Goal: Information Seeking & Learning: Learn about a topic

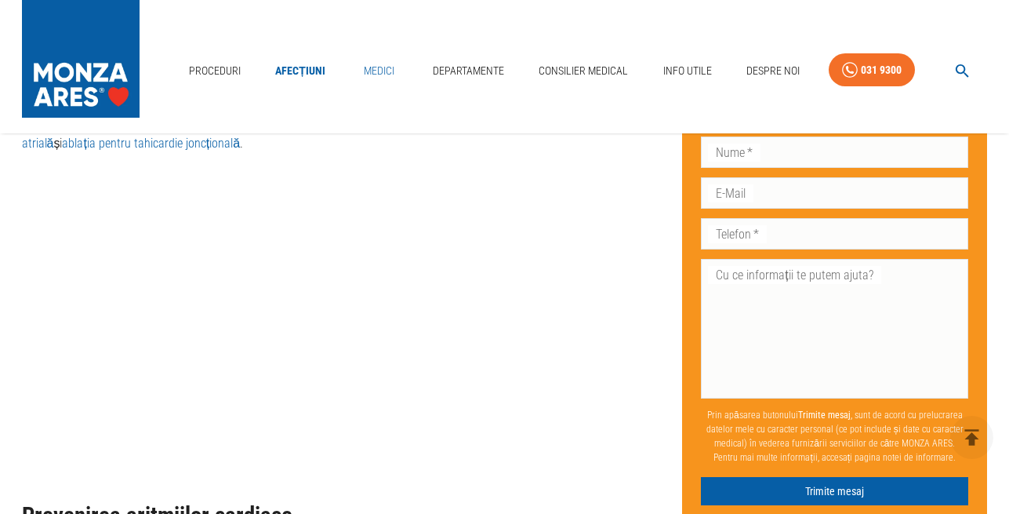
scroll to position [2920, 0]
click at [374, 71] on link "Medici" at bounding box center [379, 71] width 50 height 32
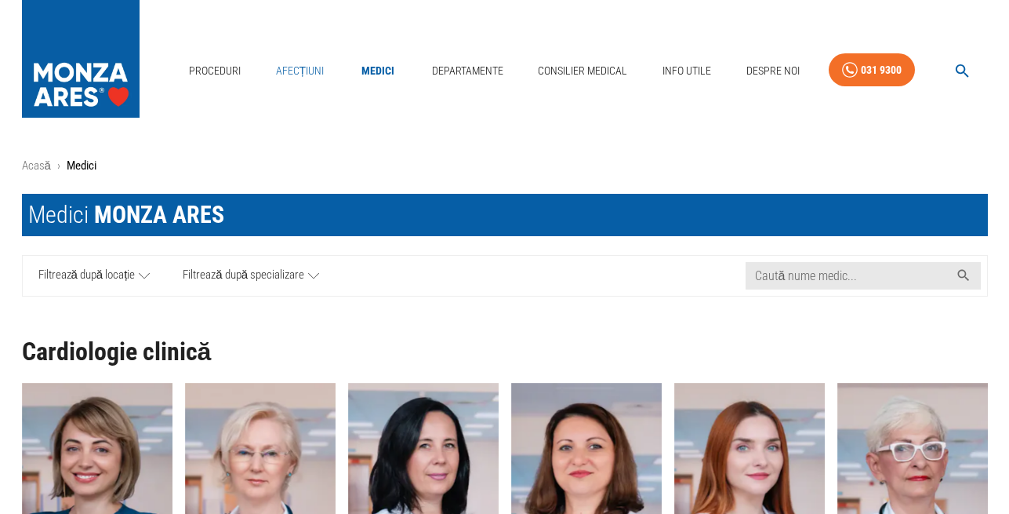
click at [293, 71] on link "Afecțiuni" at bounding box center [300, 71] width 61 height 32
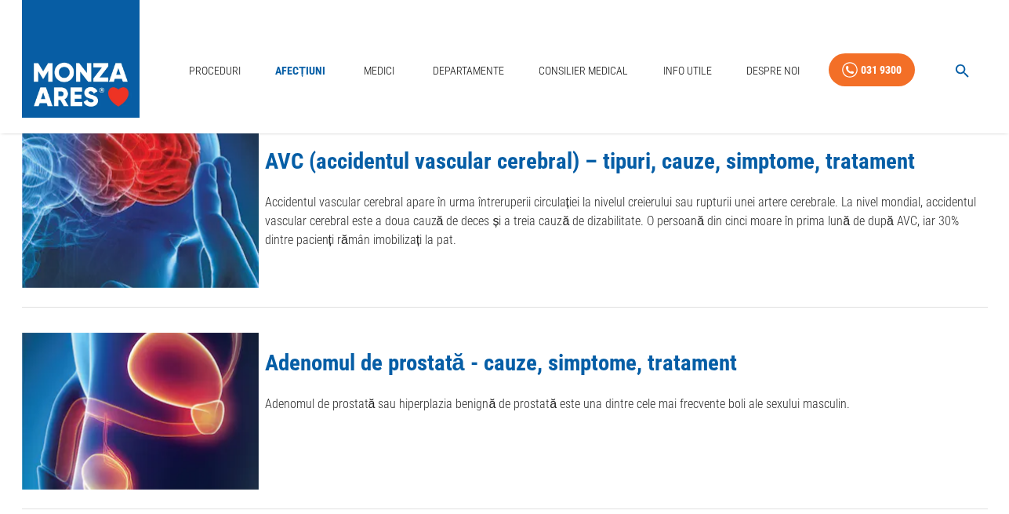
scroll to position [120, 0]
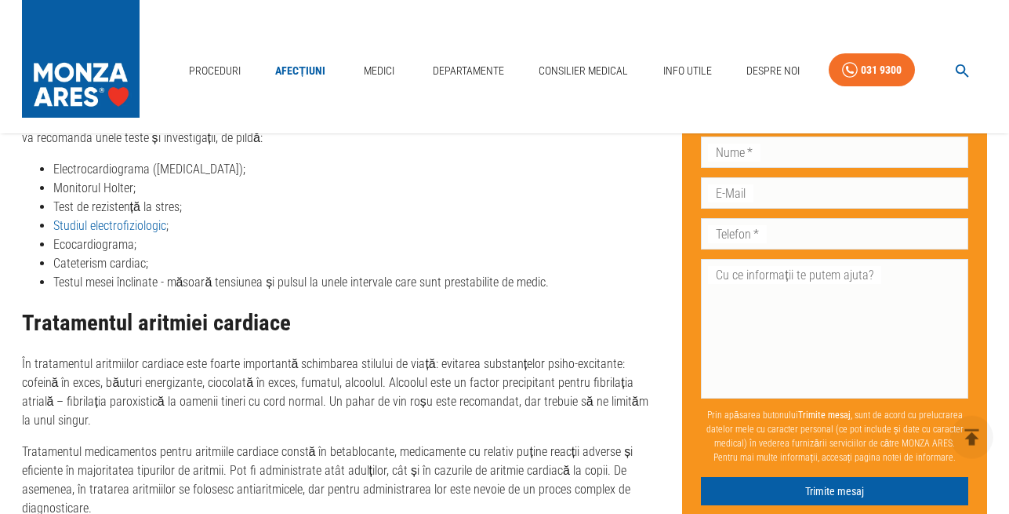
scroll to position [2475, 0]
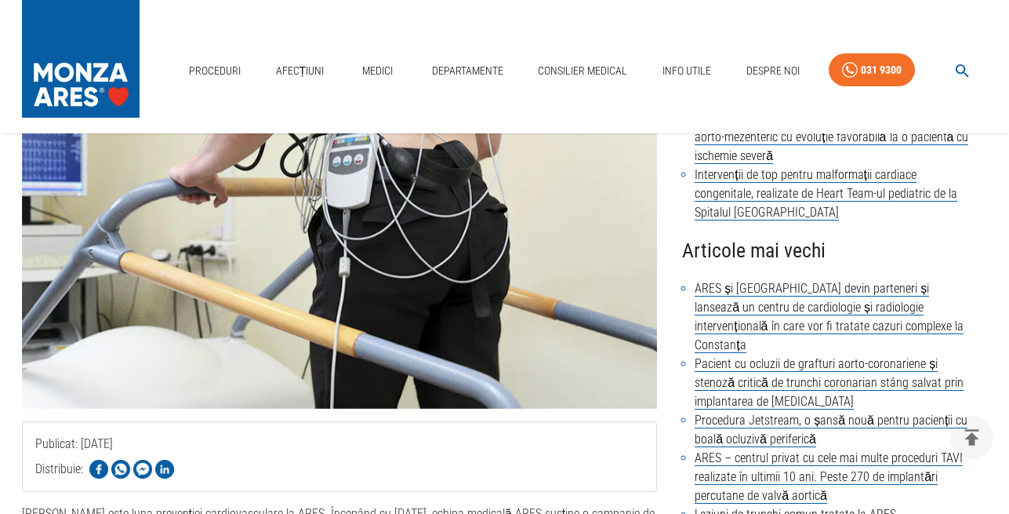
scroll to position [320, 0]
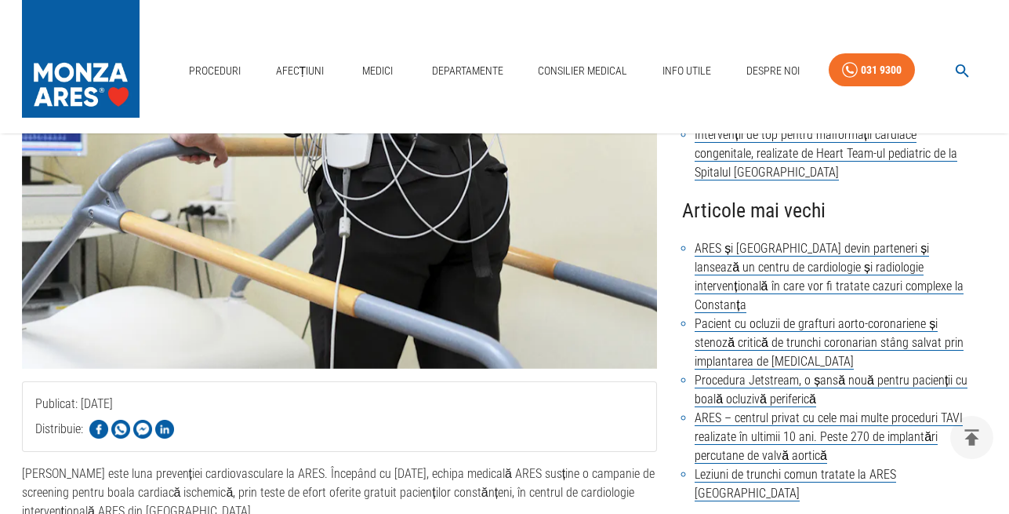
click at [342, 261] on img at bounding box center [340, 156] width 636 height 424
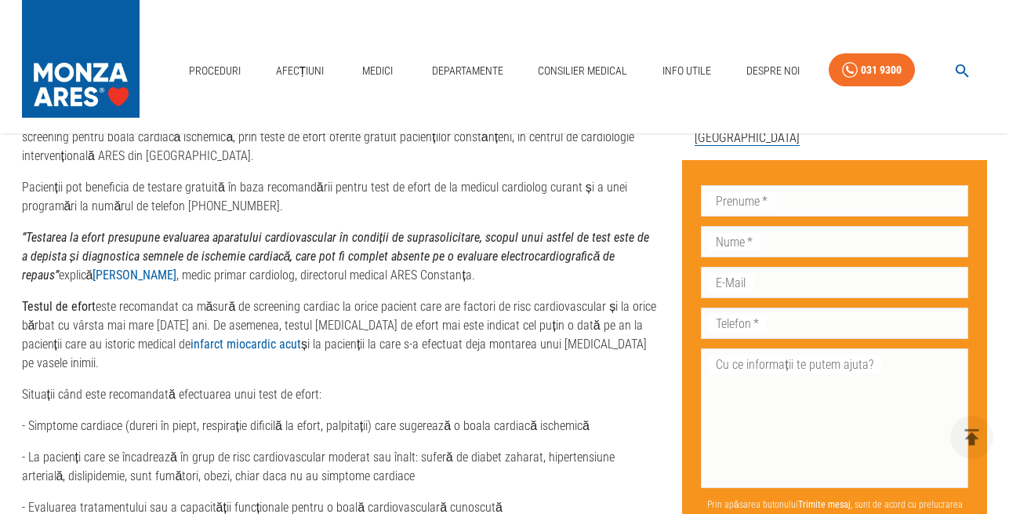
scroll to position [680, 0]
